Goal: Task Accomplishment & Management: Manage account settings

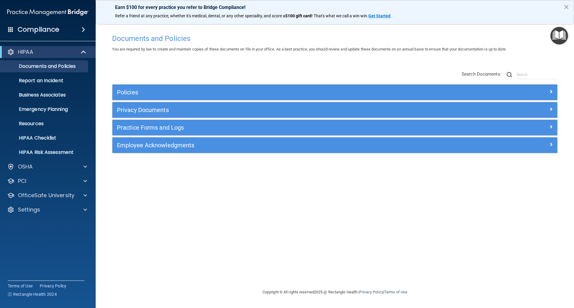
click at [83, 30] on span at bounding box center [84, 29] width 4 height 7
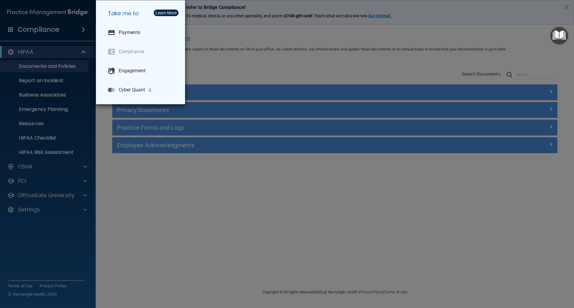
drag, startPoint x: 359, startPoint y: 59, endPoint x: 470, endPoint y: 30, distance: 114.0
click at [360, 59] on div "Take me to: Payments Compliance Engagement Cyber Quant" at bounding box center [287, 154] width 574 height 308
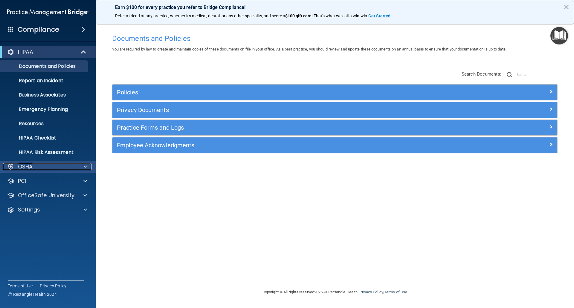
click at [29, 164] on p "OSHA" at bounding box center [25, 166] width 15 height 7
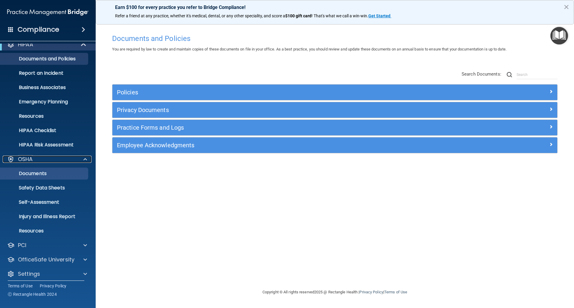
scroll to position [12, 0]
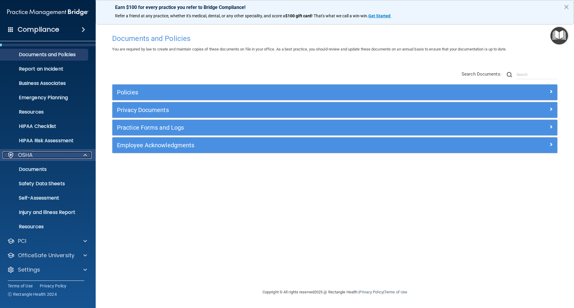
click at [32, 157] on p "OSHA" at bounding box center [25, 154] width 15 height 7
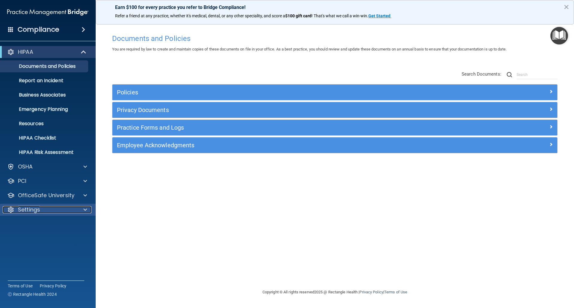
click at [28, 206] on p "Settings" at bounding box center [29, 209] width 22 height 7
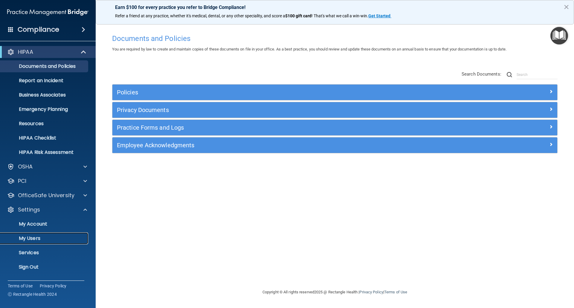
click at [36, 238] on p "My Users" at bounding box center [45, 238] width 82 height 6
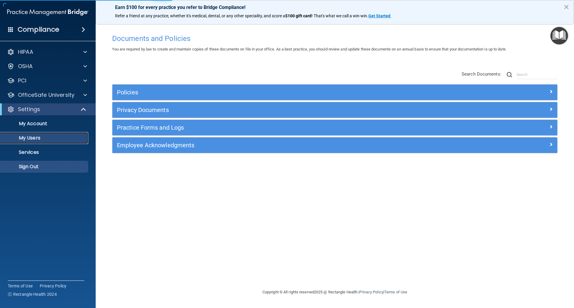
select select "20"
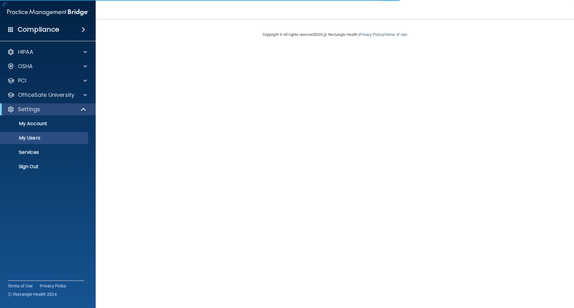
select select "20"
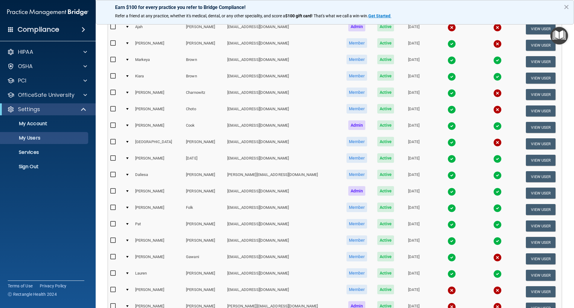
scroll to position [149, 0]
